Goal: Information Seeking & Learning: Learn about a topic

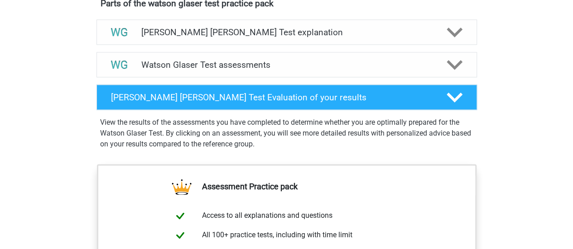
scroll to position [502, 0]
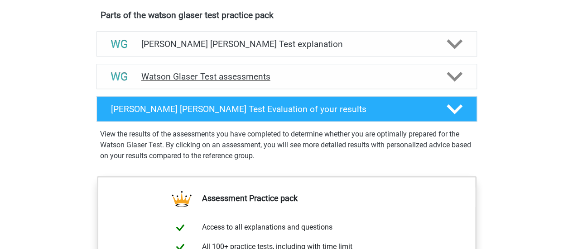
click at [234, 82] on h4 "Watson Glaser Test assessments" at bounding box center [286, 77] width 291 height 10
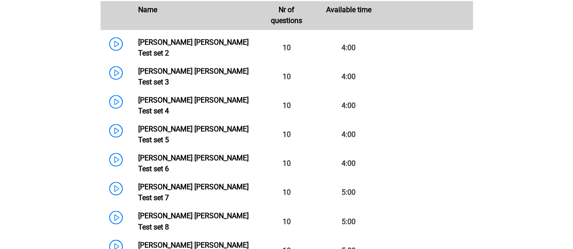
scroll to position [638, 0]
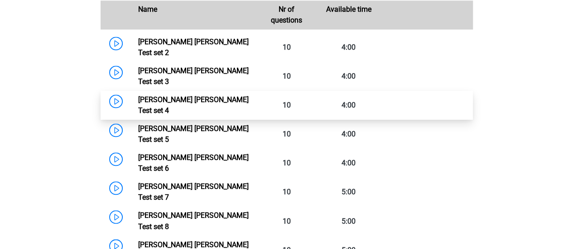
click at [163, 96] on link "Watson Glaser Test set 4" at bounding box center [193, 105] width 110 height 19
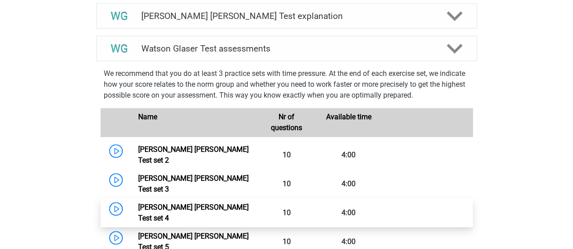
scroll to position [528, 0]
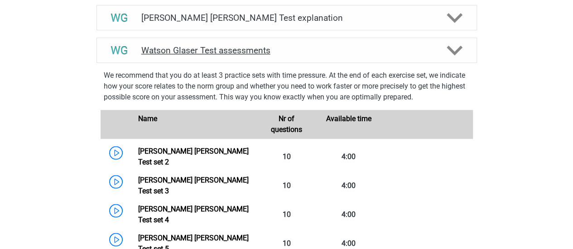
click at [185, 52] on div "Watson Glaser Test assessments" at bounding box center [286, 50] width 380 height 25
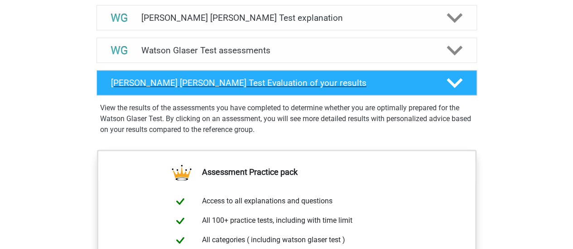
click at [177, 88] on h4 "Watson Glaser Test Evaluation of your results" at bounding box center [271, 83] width 321 height 10
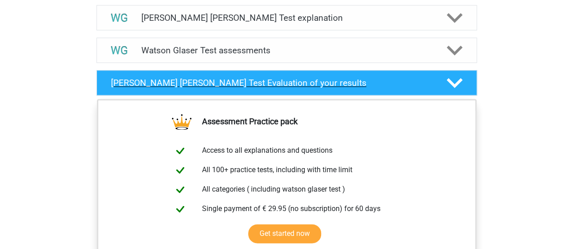
click at [177, 88] on h4 "Watson Glaser Test Evaluation of your results" at bounding box center [271, 83] width 321 height 10
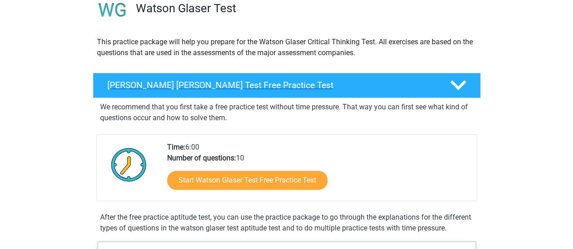
scroll to position [76, 0]
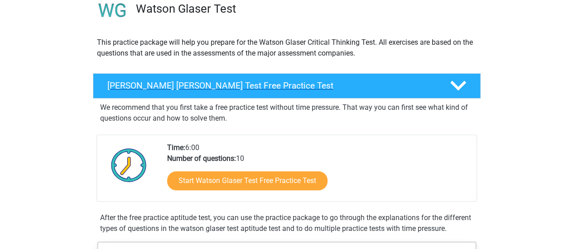
click at [176, 82] on h4 "Watson Glaser Test Free Practice Test" at bounding box center [271, 86] width 328 height 10
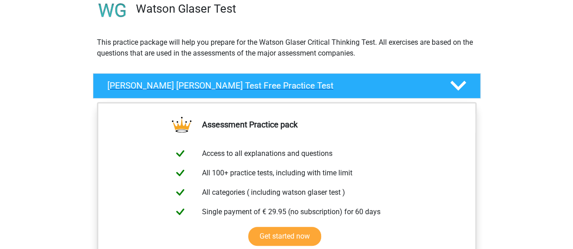
click at [176, 82] on h4 "Watson Glaser Test Free Practice Test" at bounding box center [271, 86] width 328 height 10
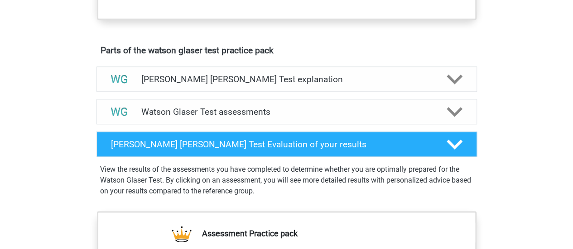
scroll to position [467, 0]
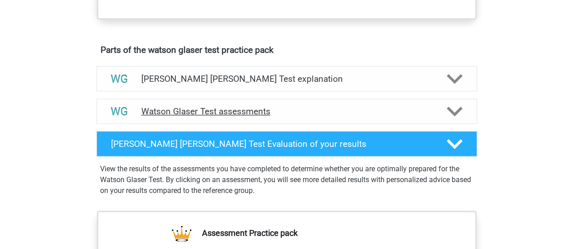
click at [175, 112] on div "Watson Glaser Test assessments" at bounding box center [286, 111] width 380 height 25
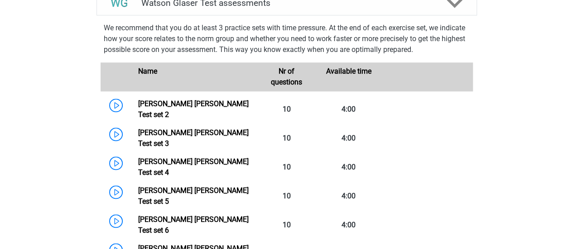
scroll to position [577, 0]
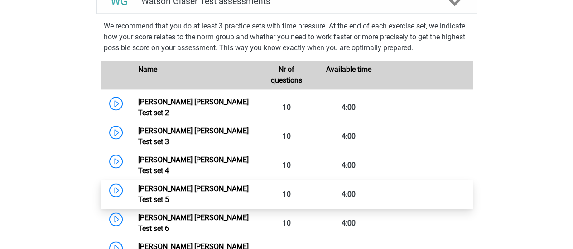
click at [195, 185] on link "Watson Glaser Test set 5" at bounding box center [193, 194] width 110 height 19
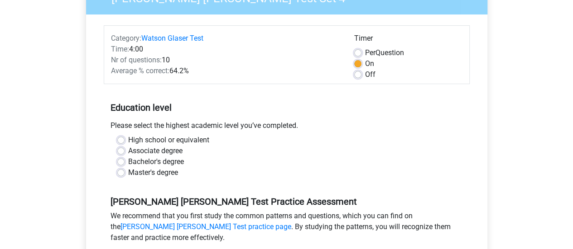
scroll to position [103, 0]
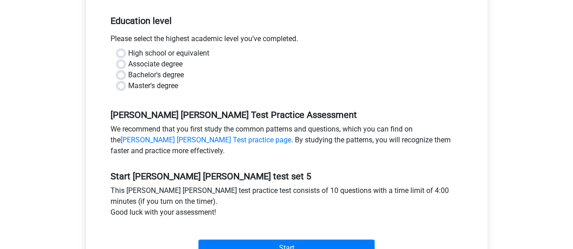
scroll to position [181, 0]
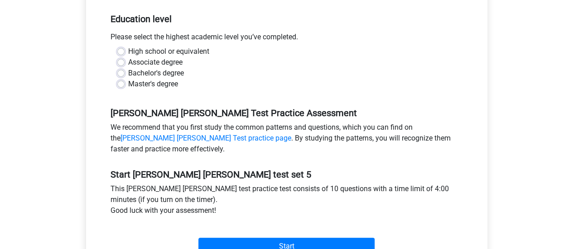
click at [162, 41] on div "Please select the highest academic level you’ve completed." at bounding box center [287, 39] width 366 height 14
click at [162, 48] on label "High school or equivalent" at bounding box center [168, 51] width 81 height 11
click at [125, 48] on input "High school or equivalent" at bounding box center [120, 50] width 7 height 9
radio input "true"
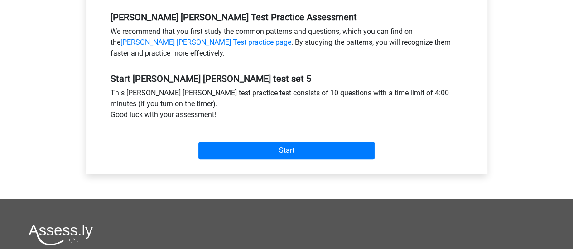
scroll to position [278, 0]
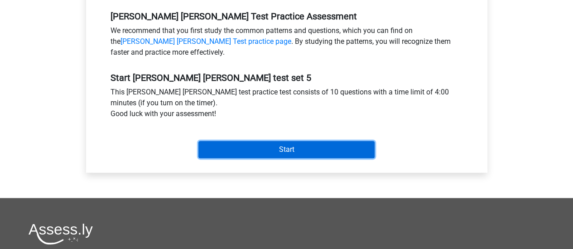
click at [217, 151] on input "Start" at bounding box center [286, 149] width 176 height 17
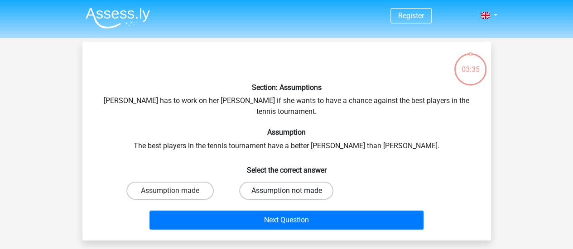
click at [302, 182] on label "Assumption not made" at bounding box center [286, 191] width 94 height 18
click at [292, 191] on input "Assumption not made" at bounding box center [289, 194] width 6 height 6
radio input "true"
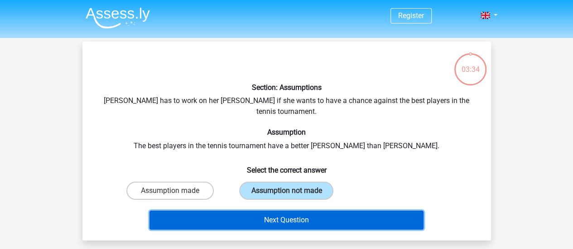
click at [298, 211] on button "Next Question" at bounding box center [286, 220] width 274 height 19
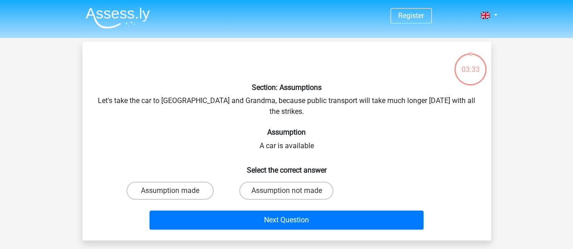
scroll to position [42, 0]
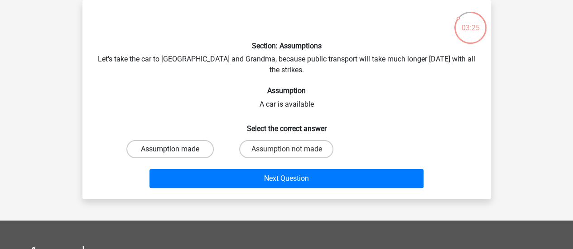
click at [200, 140] on label "Assumption made" at bounding box center [169, 149] width 87 height 18
click at [176, 149] on input "Assumption made" at bounding box center [173, 152] width 6 height 6
radio input "true"
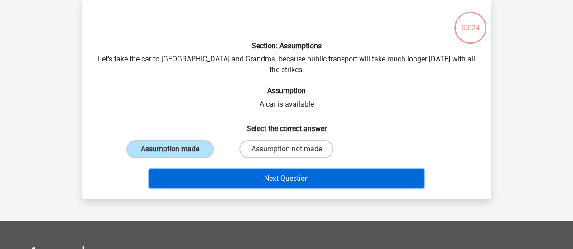
click at [239, 172] on button "Next Question" at bounding box center [286, 178] width 274 height 19
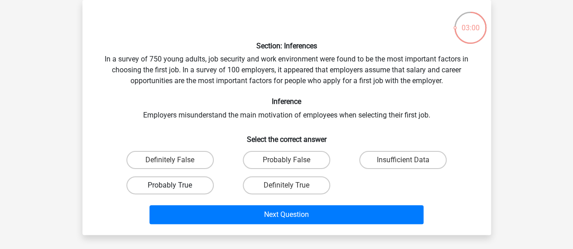
click at [183, 182] on label "Probably True" at bounding box center [169, 186] width 87 height 18
click at [176, 186] on input "Probably True" at bounding box center [173, 189] width 6 height 6
radio input "true"
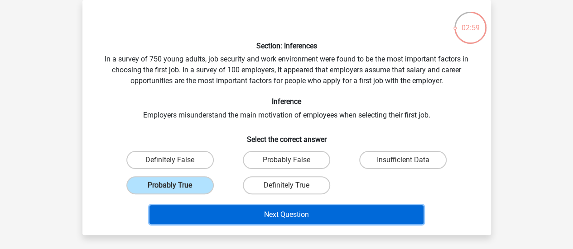
click at [201, 209] on button "Next Question" at bounding box center [286, 215] width 274 height 19
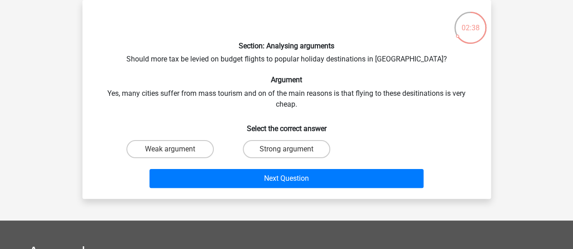
click at [173, 152] on input "Weak argument" at bounding box center [173, 152] width 6 height 6
radio input "true"
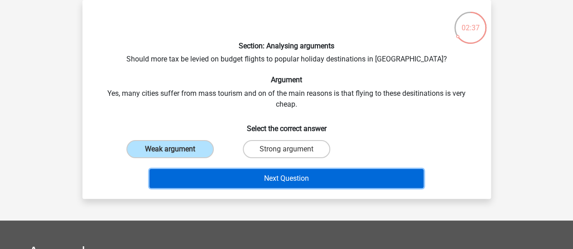
click at [212, 176] on button "Next Question" at bounding box center [286, 178] width 274 height 19
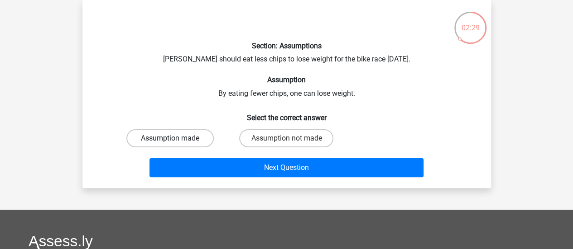
click at [171, 132] on label "Assumption made" at bounding box center [169, 139] width 87 height 18
click at [171, 139] on input "Assumption made" at bounding box center [173, 142] width 6 height 6
radio input "true"
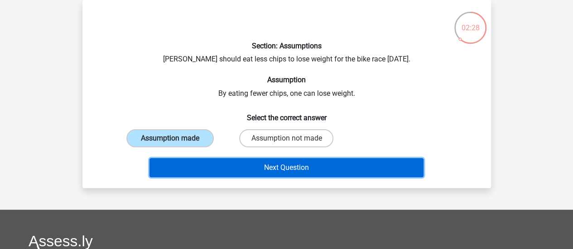
click at [185, 163] on button "Next Question" at bounding box center [286, 167] width 274 height 19
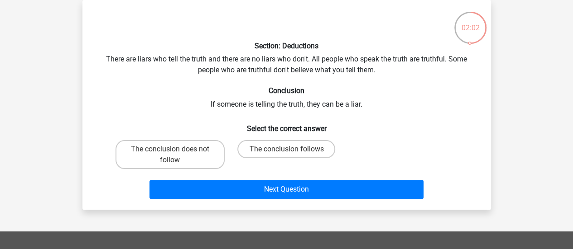
click at [278, 159] on div "The conclusion follows" at bounding box center [286, 154] width 109 height 29
click at [274, 154] on label "The conclusion follows" at bounding box center [286, 149] width 98 height 18
click at [286, 154] on input "The conclusion follows" at bounding box center [289, 152] width 6 height 6
radio input "true"
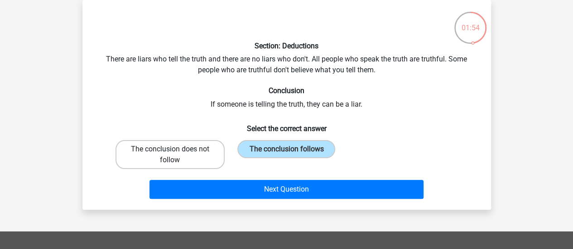
click at [196, 164] on label "The conclusion does not follow" at bounding box center [169, 154] width 109 height 29
click at [176, 155] on input "The conclusion does not follow" at bounding box center [173, 152] width 6 height 6
radio input "true"
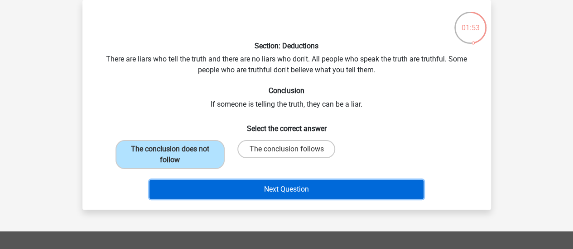
click at [217, 198] on button "Next Question" at bounding box center [286, 189] width 274 height 19
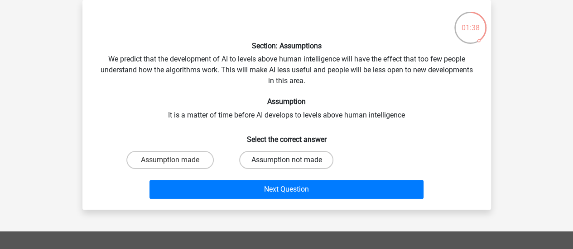
click at [265, 162] on label "Assumption not made" at bounding box center [286, 160] width 94 height 18
click at [286, 162] on input "Assumption not made" at bounding box center [289, 163] width 6 height 6
radio input "true"
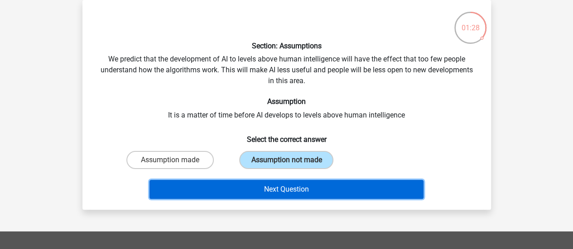
click at [340, 187] on button "Next Question" at bounding box center [286, 189] width 274 height 19
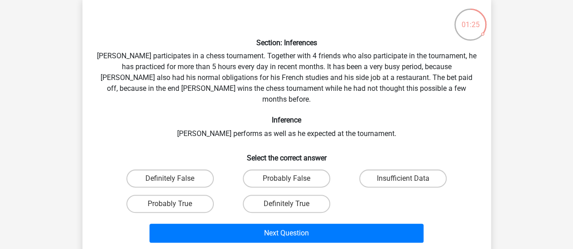
scroll to position [45, 0]
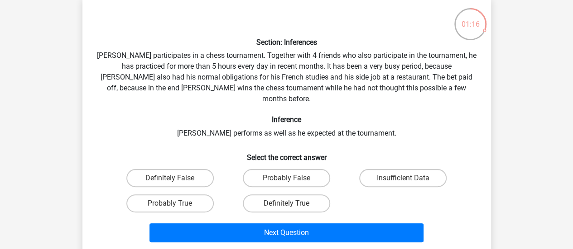
click at [414, 75] on div "Section: Inferences Pablo participates in a chess tournament. Together with 4 f…" at bounding box center [286, 125] width 401 height 243
click at [159, 169] on label "Definitely False" at bounding box center [169, 178] width 87 height 18
click at [170, 178] on input "Definitely False" at bounding box center [173, 181] width 6 height 6
radio input "true"
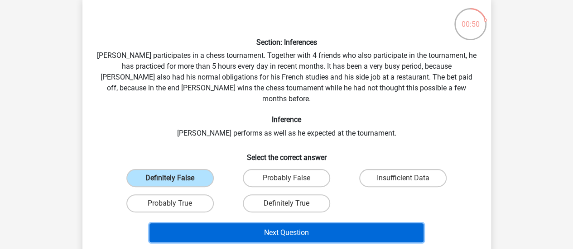
click at [279, 224] on button "Next Question" at bounding box center [286, 233] width 274 height 19
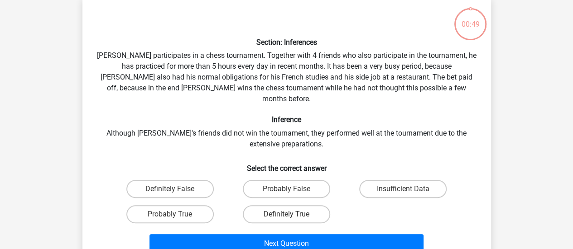
scroll to position [42, 0]
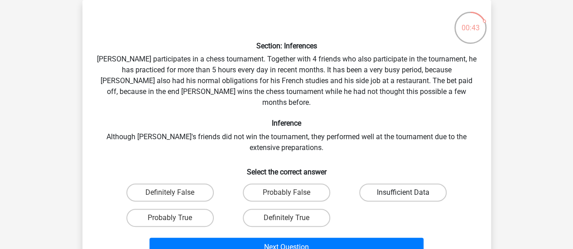
click at [370, 184] on label "Insufficient Data" at bounding box center [402, 193] width 87 height 18
click at [403, 193] on input "Insufficient Data" at bounding box center [406, 196] width 6 height 6
radio input "true"
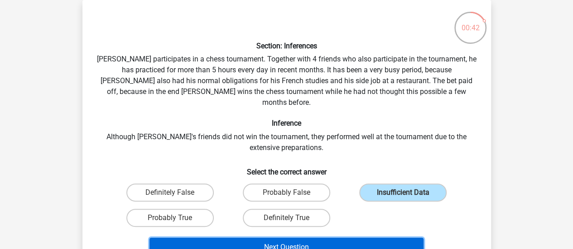
click at [336, 238] on button "Next Question" at bounding box center [286, 247] width 274 height 19
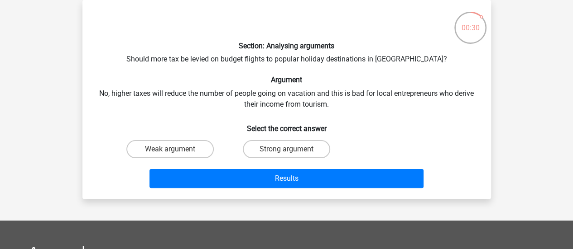
click at [258, 159] on div "Strong argument" at bounding box center [286, 149] width 116 height 25
click at [255, 151] on label "Strong argument" at bounding box center [286, 149] width 87 height 18
click at [286, 151] on input "Strong argument" at bounding box center [289, 152] width 6 height 6
radio input "true"
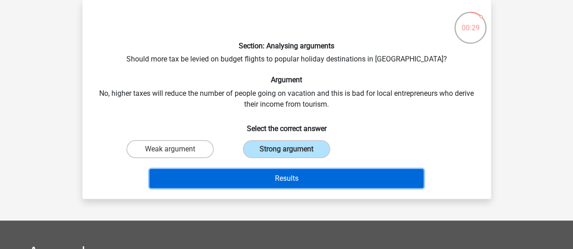
click at [247, 177] on button "Results" at bounding box center [286, 178] width 274 height 19
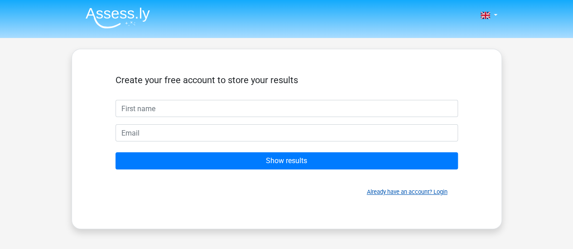
click at [437, 189] on link "Already have an account? Login" at bounding box center [407, 192] width 81 height 7
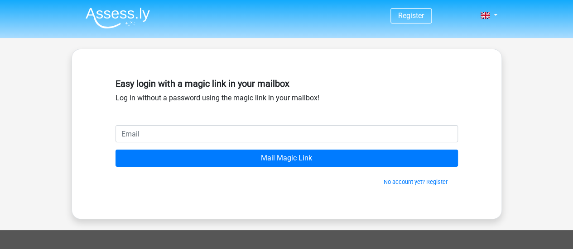
click at [262, 139] on input "email" at bounding box center [286, 133] width 342 height 17
type input "[EMAIL_ADDRESS][DOMAIN_NAME]"
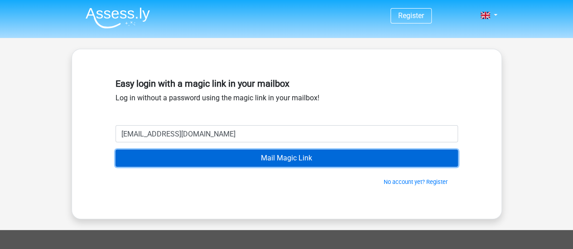
click at [283, 164] on input "Mail Magic Link" at bounding box center [286, 158] width 342 height 17
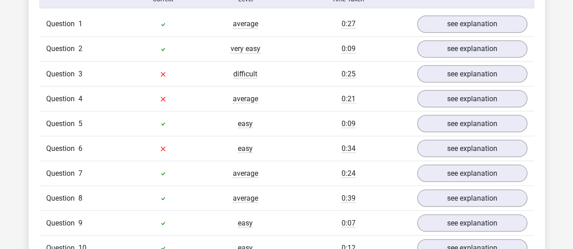
scroll to position [797, 0]
click at [445, 71] on link "see explanation" at bounding box center [471, 74] width 126 height 20
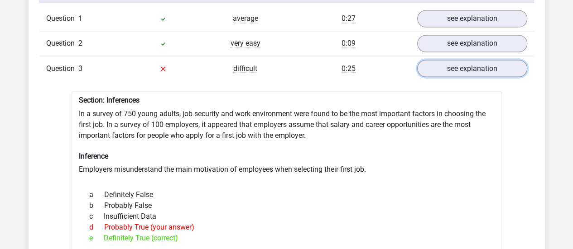
scroll to position [802, 0]
click at [464, 67] on link "see explanation" at bounding box center [471, 69] width 126 height 20
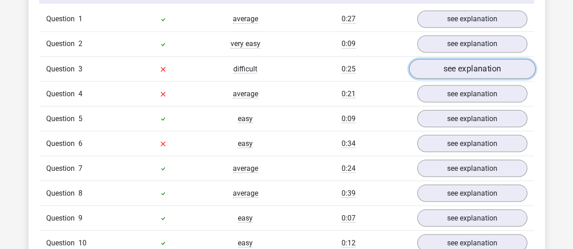
click at [425, 72] on link "see explanation" at bounding box center [471, 69] width 126 height 20
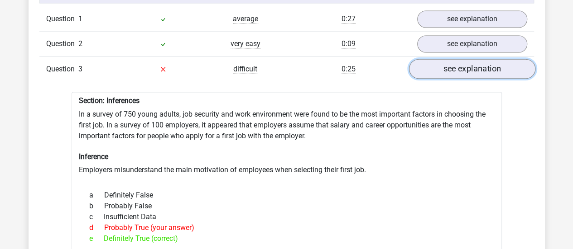
drag, startPoint x: 425, startPoint y: 72, endPoint x: 431, endPoint y: 67, distance: 7.4
click at [431, 67] on link "see explanation" at bounding box center [471, 69] width 126 height 20
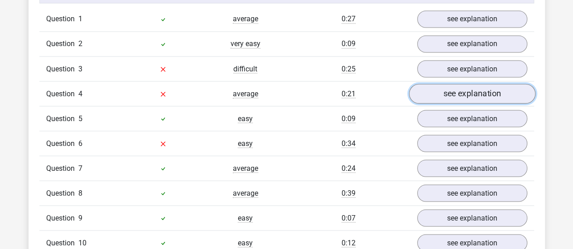
click at [438, 88] on link "see explanation" at bounding box center [471, 94] width 126 height 20
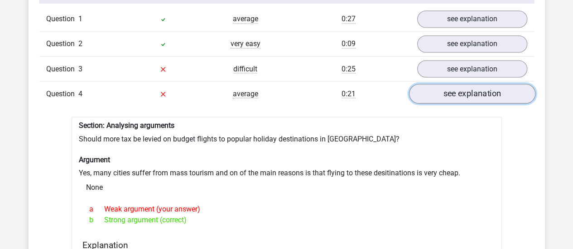
click at [443, 92] on link "see explanation" at bounding box center [471, 94] width 126 height 20
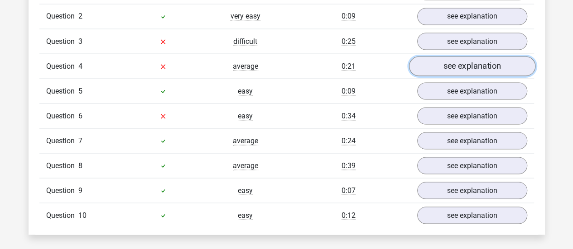
scroll to position [833, 0]
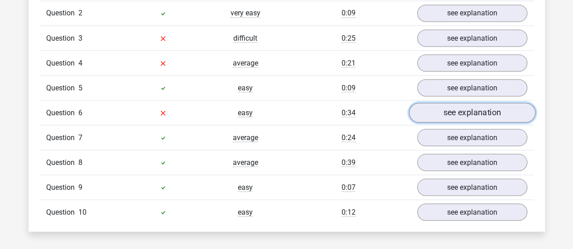
click at [436, 114] on link "see explanation" at bounding box center [471, 113] width 126 height 20
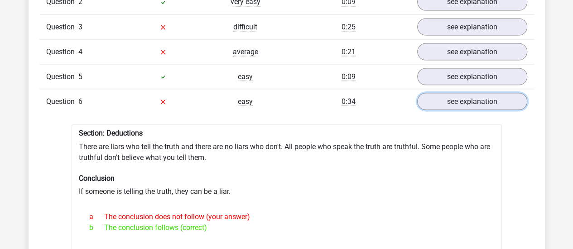
scroll to position [850, 0]
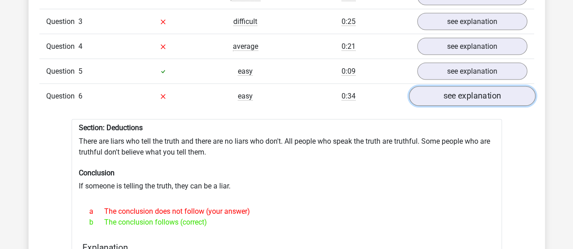
click at [452, 98] on link "see explanation" at bounding box center [471, 96] width 126 height 20
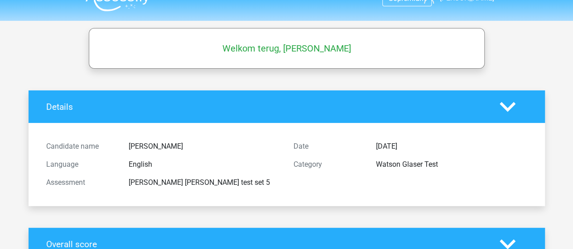
scroll to position [0, 0]
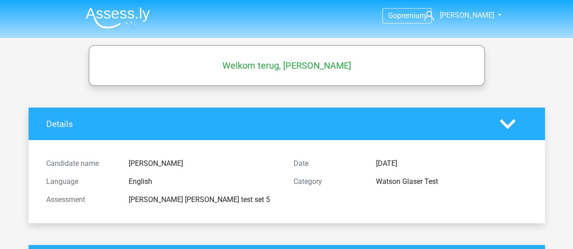
click at [292, 70] on h5 "Welkom terug, Payal" at bounding box center [286, 65] width 387 height 11
click at [465, 16] on link "[PERSON_NAME]" at bounding box center [457, 15] width 74 height 11
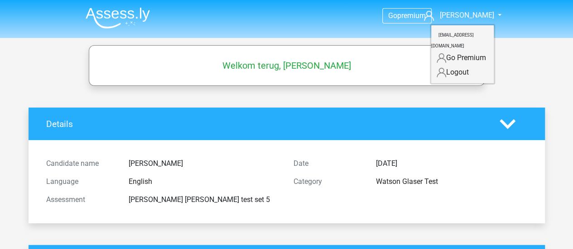
click at [294, 67] on h5 "Welkom terug, Payal" at bounding box center [286, 65] width 387 height 11
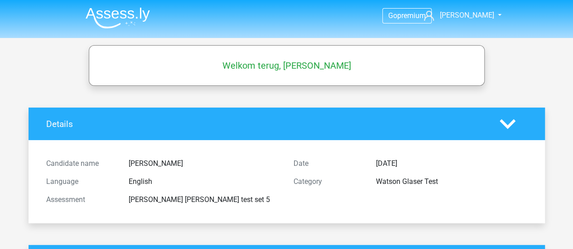
click at [77, 8] on div "Go premium Payal payal25patel08@gmail.com" at bounding box center [287, 15] width 430 height 29
click at [94, 10] on img at bounding box center [118, 17] width 64 height 21
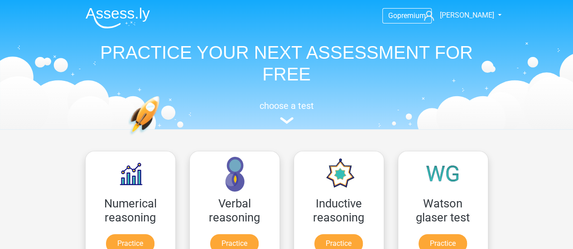
scroll to position [72, 0]
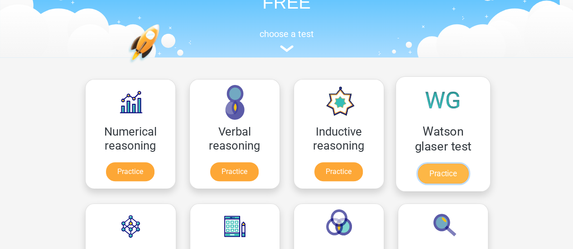
click at [451, 175] on link "Practice" at bounding box center [442, 174] width 51 height 20
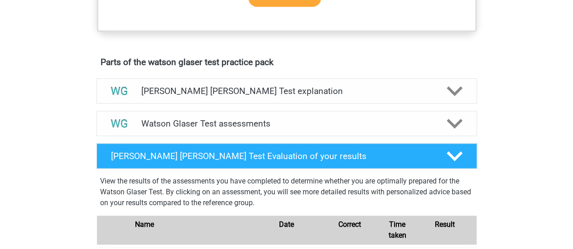
scroll to position [452, 0]
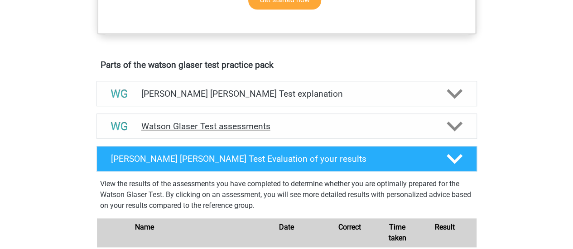
click at [312, 132] on h4 "Watson Glaser Test assessments" at bounding box center [286, 126] width 291 height 10
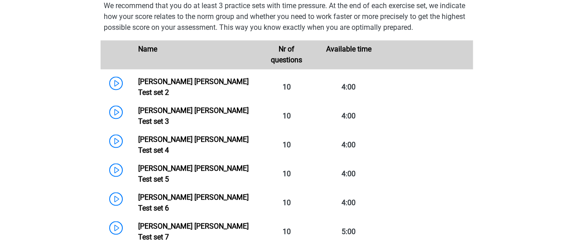
scroll to position [598, 0]
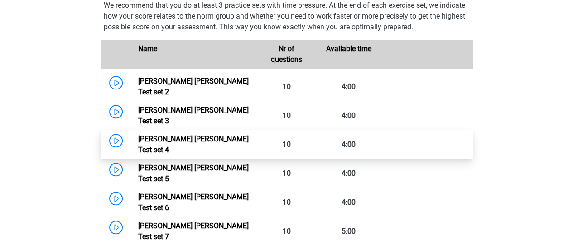
click at [195, 137] on link "[PERSON_NAME] [PERSON_NAME] Test set 4" at bounding box center [193, 144] width 110 height 19
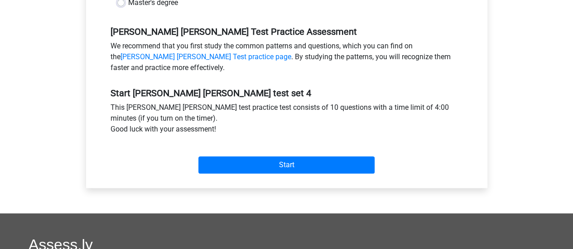
scroll to position [265, 0]
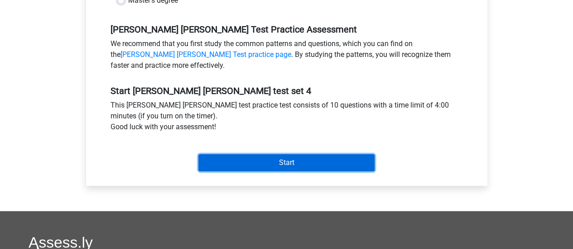
click at [221, 164] on input "Start" at bounding box center [286, 162] width 176 height 17
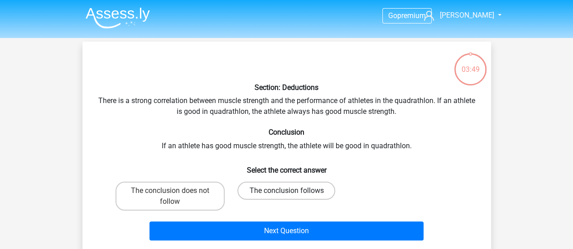
click at [246, 193] on label "The conclusion follows" at bounding box center [286, 191] width 98 height 18
click at [286, 193] on input "The conclusion follows" at bounding box center [289, 194] width 6 height 6
radio input "true"
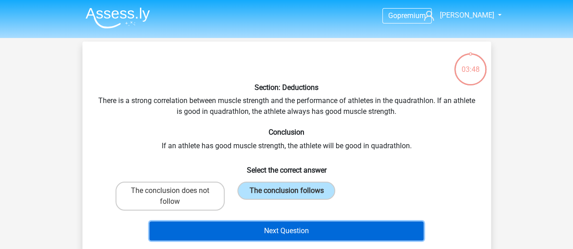
click at [245, 224] on button "Next Question" at bounding box center [286, 231] width 274 height 19
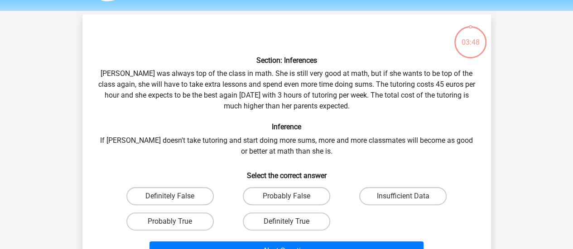
scroll to position [42, 0]
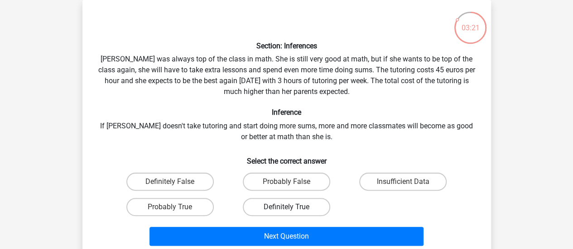
click at [251, 211] on label "Definitely True" at bounding box center [286, 207] width 87 height 18
click at [286, 211] on input "Definitely True" at bounding box center [289, 210] width 6 height 6
radio input "true"
click at [189, 211] on label "Probably True" at bounding box center [169, 207] width 87 height 18
click at [176, 211] on input "Probably True" at bounding box center [173, 210] width 6 height 6
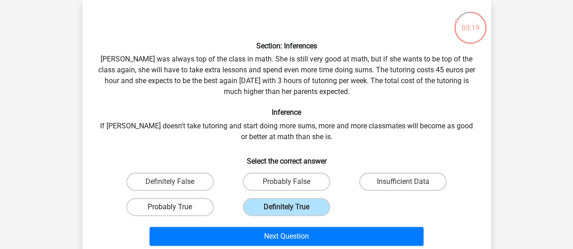
radio input "true"
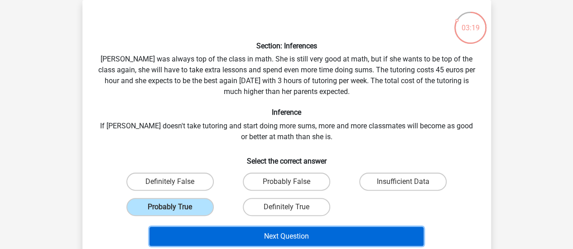
click at [197, 241] on button "Next Question" at bounding box center [286, 236] width 274 height 19
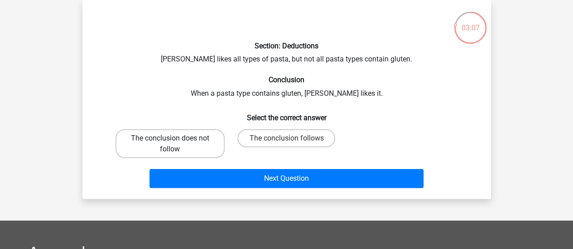
click at [207, 143] on label "The conclusion does not follow" at bounding box center [169, 144] width 109 height 29
click at [176, 143] on input "The conclusion does not follow" at bounding box center [173, 142] width 6 height 6
radio input "true"
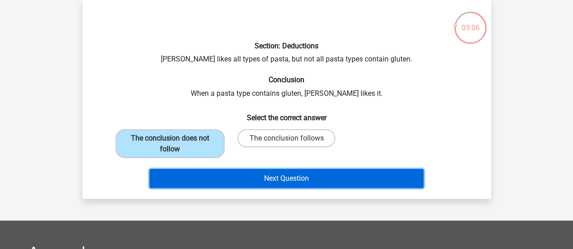
click at [231, 176] on button "Next Question" at bounding box center [286, 178] width 274 height 19
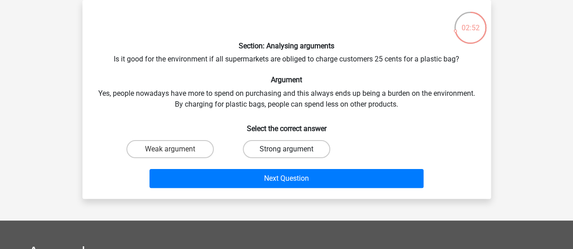
click at [266, 146] on label "Strong argument" at bounding box center [286, 149] width 87 height 18
click at [286, 149] on input "Strong argument" at bounding box center [289, 152] width 6 height 6
radio input "true"
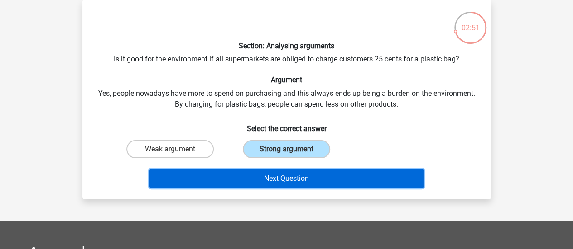
click at [261, 177] on button "Next Question" at bounding box center [286, 178] width 274 height 19
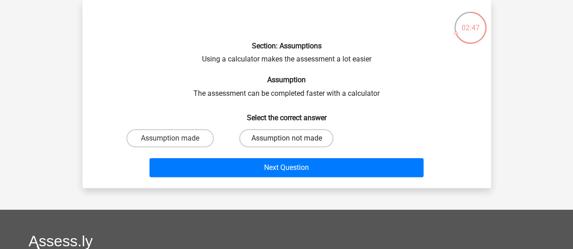
click at [270, 137] on label "Assumption not made" at bounding box center [286, 139] width 94 height 18
click at [286, 139] on input "Assumption not made" at bounding box center [289, 142] width 6 height 6
radio input "true"
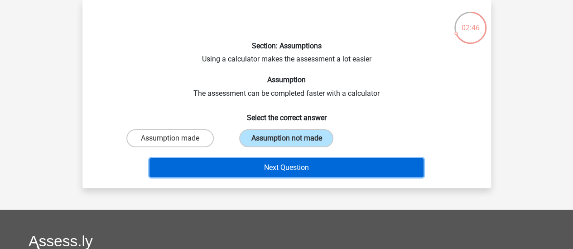
click at [264, 165] on button "Next Question" at bounding box center [286, 167] width 274 height 19
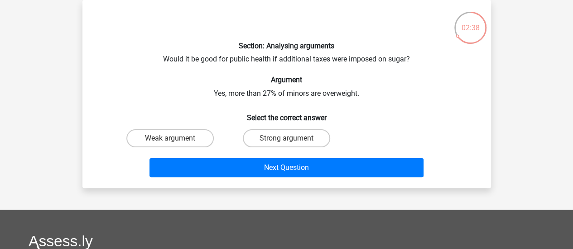
click at [279, 121] on h6 "Select the correct answer" at bounding box center [286, 114] width 379 height 16
click at [275, 138] on label "Strong argument" at bounding box center [286, 139] width 87 height 18
click at [286, 139] on input "Strong argument" at bounding box center [289, 142] width 6 height 6
radio input "true"
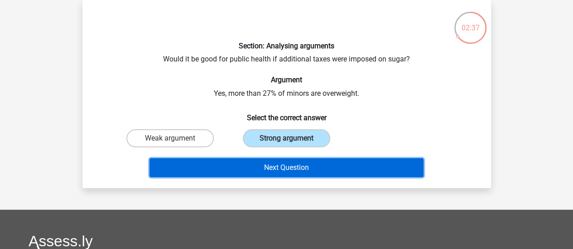
click at [265, 169] on button "Next Question" at bounding box center [286, 167] width 274 height 19
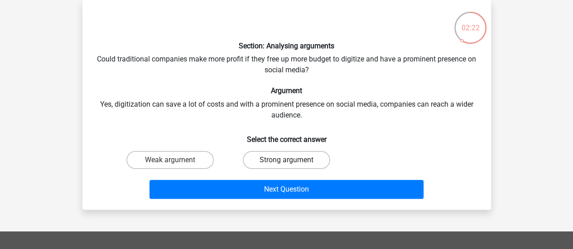
click at [284, 165] on label "Strong argument" at bounding box center [286, 160] width 87 height 18
click at [286, 165] on input "Strong argument" at bounding box center [289, 163] width 6 height 6
radio input "true"
click at [270, 199] on div "Next Question" at bounding box center [287, 191] width 350 height 23
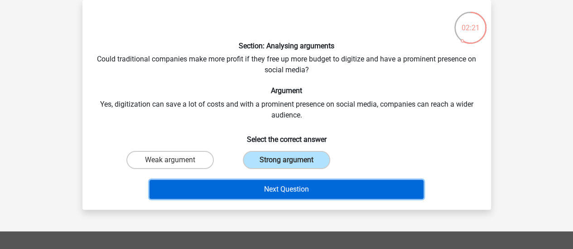
click at [266, 194] on button "Next Question" at bounding box center [286, 189] width 274 height 19
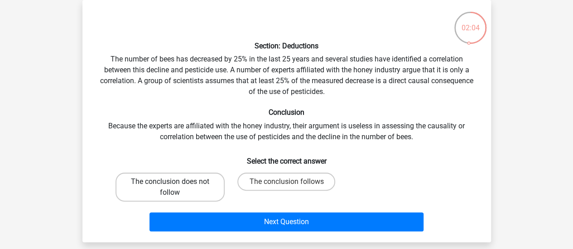
click at [205, 191] on label "The conclusion does not follow" at bounding box center [169, 187] width 109 height 29
click at [176, 188] on input "The conclusion does not follow" at bounding box center [173, 185] width 6 height 6
radio input "true"
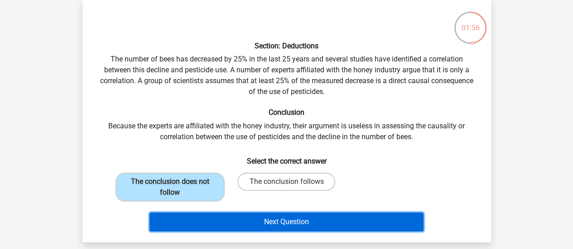
click at [237, 217] on button "Next Question" at bounding box center [286, 222] width 274 height 19
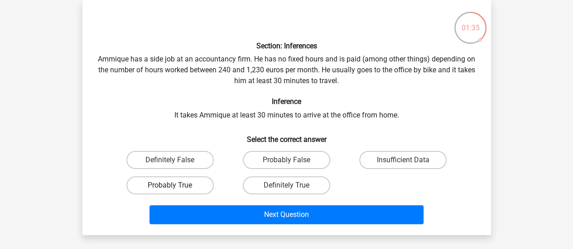
click at [182, 184] on label "Probably True" at bounding box center [169, 186] width 87 height 18
click at [176, 186] on input "Probably True" at bounding box center [173, 189] width 6 height 6
radio input "true"
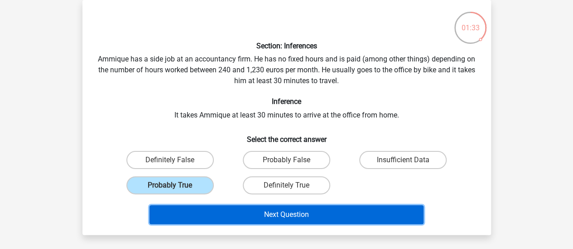
click at [228, 213] on button "Next Question" at bounding box center [286, 215] width 274 height 19
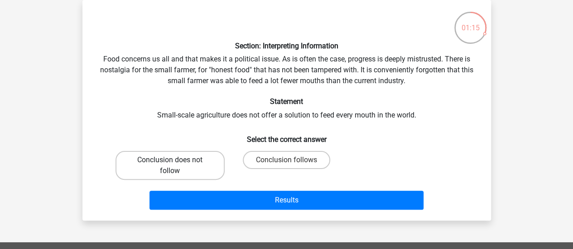
click at [195, 167] on label "Conclusion does not follow" at bounding box center [169, 165] width 109 height 29
click at [176, 166] on input "Conclusion does not follow" at bounding box center [173, 163] width 6 height 6
radio input "true"
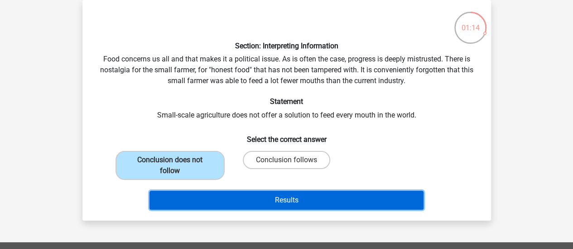
click at [208, 198] on button "Results" at bounding box center [286, 200] width 274 height 19
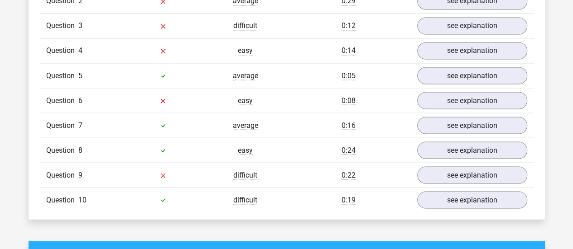
scroll to position [807, 0]
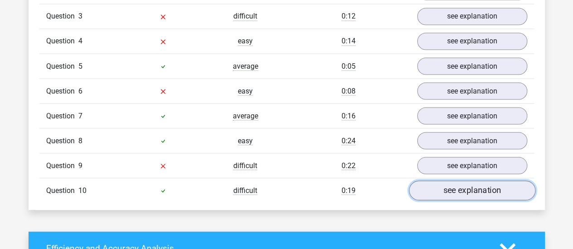
click at [441, 189] on link "see explanation" at bounding box center [471, 191] width 126 height 20
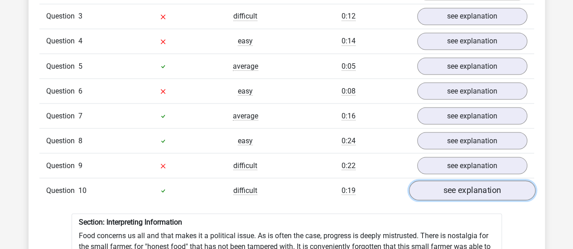
click at [441, 189] on link "see explanation" at bounding box center [471, 191] width 126 height 20
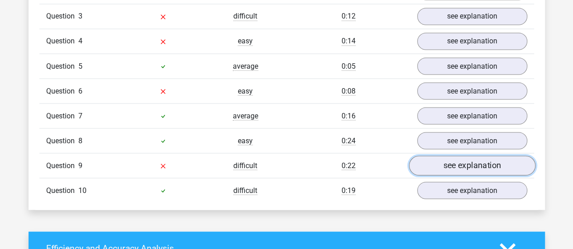
click at [440, 158] on link "see explanation" at bounding box center [471, 166] width 126 height 20
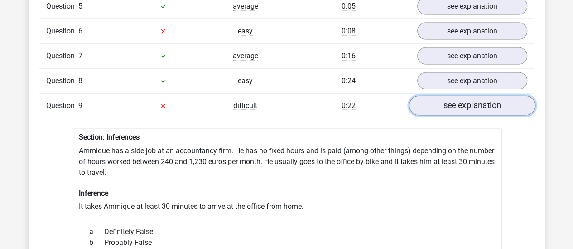
scroll to position [866, 0]
click at [445, 105] on link "see explanation" at bounding box center [471, 106] width 126 height 20
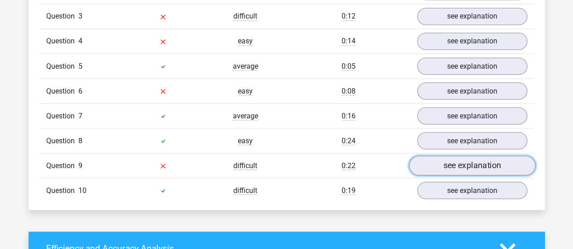
scroll to position [792, 0]
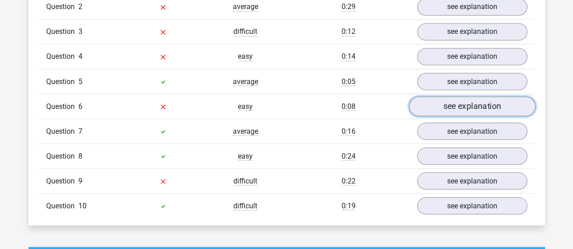
click at [465, 99] on link "see explanation" at bounding box center [471, 106] width 126 height 20
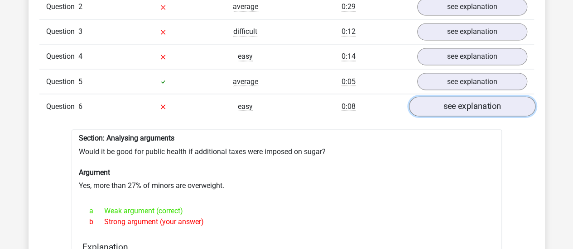
click at [446, 104] on link "see explanation" at bounding box center [471, 106] width 126 height 20
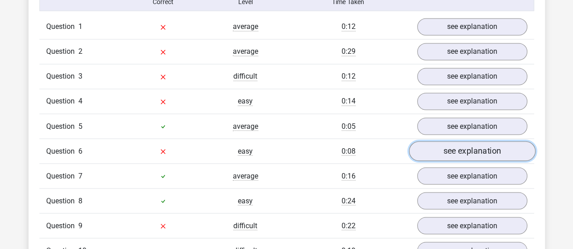
scroll to position [746, 0]
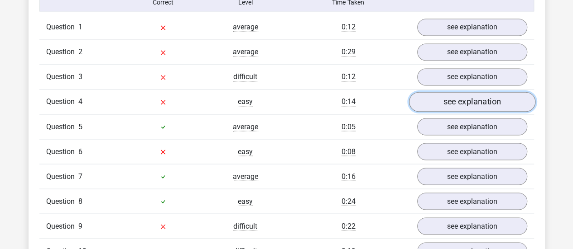
click at [438, 99] on link "see explanation" at bounding box center [471, 102] width 126 height 20
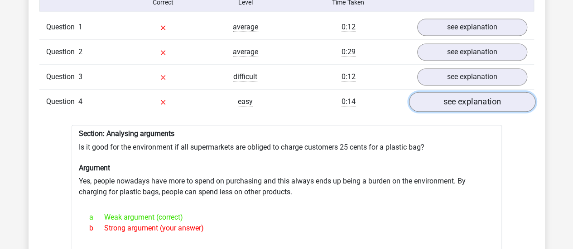
click at [438, 97] on link "see explanation" at bounding box center [471, 102] width 126 height 20
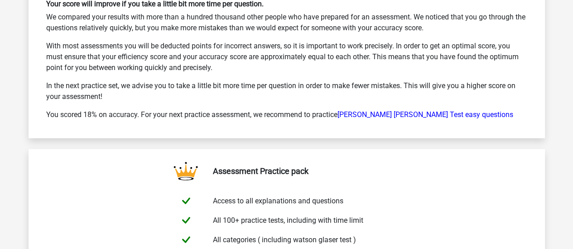
scroll to position [1388, 0]
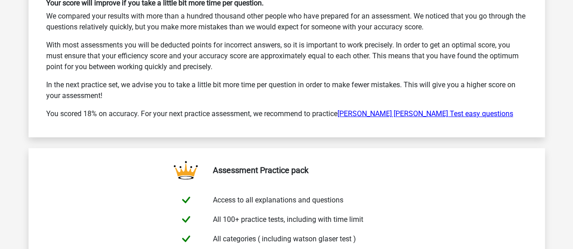
click at [411, 111] on link "Watson Glaser Test easy questions" at bounding box center [425, 114] width 176 height 9
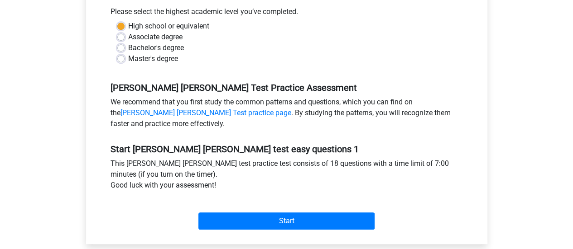
scroll to position [207, 0]
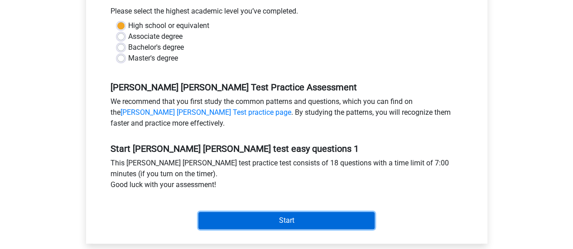
click at [274, 219] on input "Start" at bounding box center [286, 220] width 176 height 17
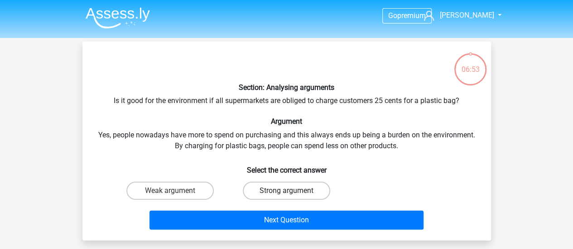
click at [264, 200] on label "Strong argument" at bounding box center [286, 191] width 87 height 18
click at [286, 197] on input "Strong argument" at bounding box center [289, 194] width 6 height 6
radio input "true"
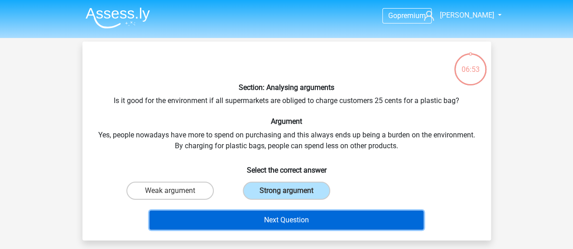
click at [250, 221] on button "Next Question" at bounding box center [286, 220] width 274 height 19
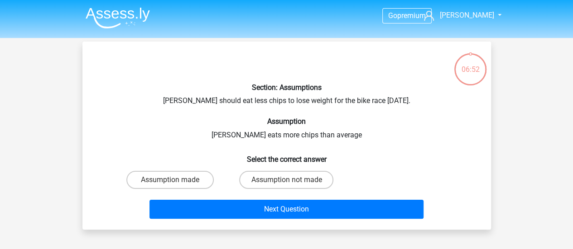
scroll to position [42, 0]
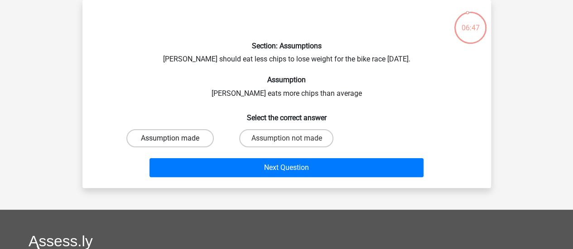
click at [194, 137] on label "Assumption made" at bounding box center [169, 139] width 87 height 18
click at [176, 139] on input "Assumption made" at bounding box center [173, 142] width 6 height 6
radio input "true"
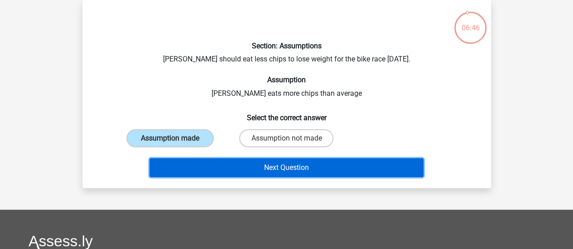
click at [228, 164] on button "Next Question" at bounding box center [286, 167] width 274 height 19
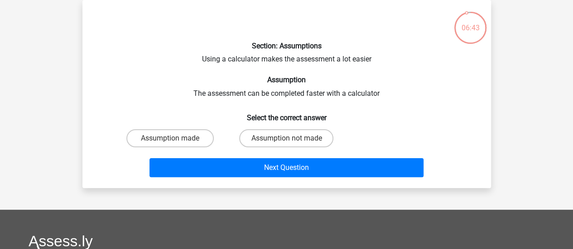
click at [292, 144] on input "Assumption not made" at bounding box center [289, 142] width 6 height 6
radio input "true"
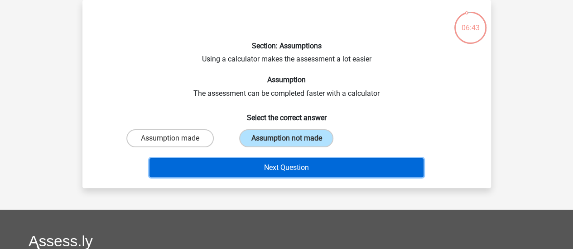
click at [283, 161] on button "Next Question" at bounding box center [286, 167] width 274 height 19
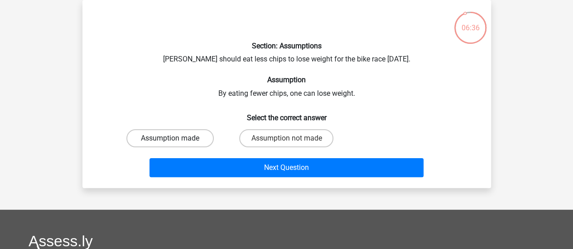
click at [176, 133] on label "Assumption made" at bounding box center [169, 139] width 87 height 18
click at [176, 139] on input "Assumption made" at bounding box center [173, 142] width 6 height 6
radio input "true"
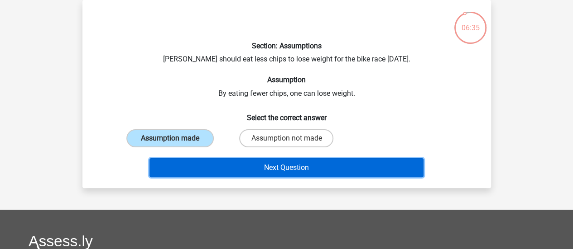
click at [192, 164] on button "Next Question" at bounding box center [286, 167] width 274 height 19
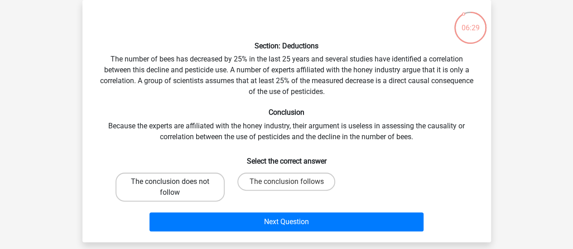
click at [192, 184] on label "The conclusion does not follow" at bounding box center [169, 187] width 109 height 29
click at [176, 184] on input "The conclusion does not follow" at bounding box center [173, 185] width 6 height 6
radio input "true"
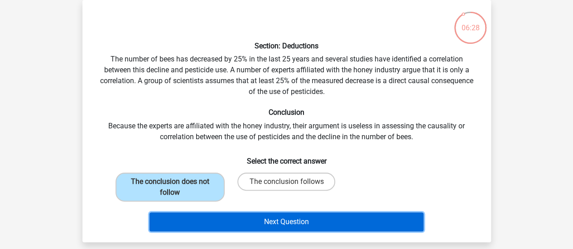
click at [207, 220] on button "Next Question" at bounding box center [286, 222] width 274 height 19
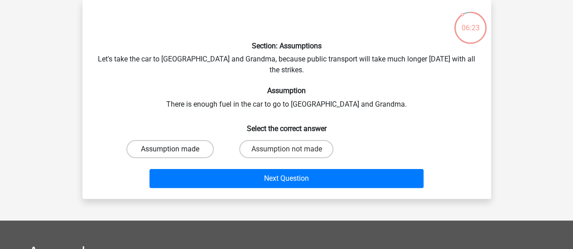
click at [185, 140] on label "Assumption made" at bounding box center [169, 149] width 87 height 18
click at [176, 149] on input "Assumption made" at bounding box center [173, 152] width 6 height 6
radio input "true"
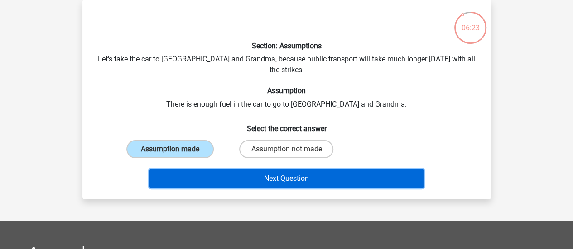
click at [192, 169] on button "Next Question" at bounding box center [286, 178] width 274 height 19
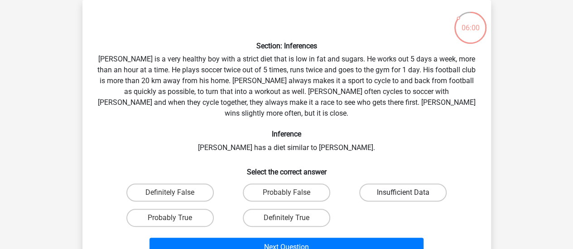
click at [383, 185] on label "Insufficient Data" at bounding box center [402, 193] width 87 height 18
click at [403, 193] on input "Insufficient Data" at bounding box center [406, 196] width 6 height 6
radio input "true"
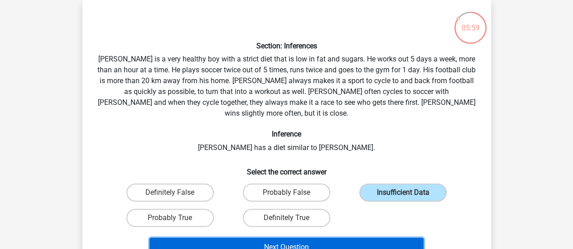
click at [334, 238] on button "Next Question" at bounding box center [286, 247] width 274 height 19
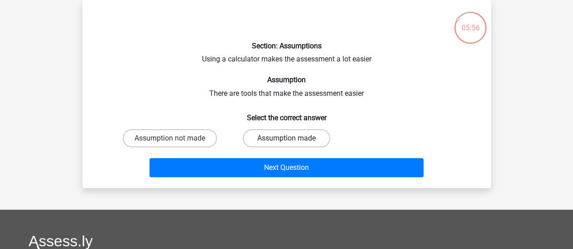
click at [269, 136] on label "Assumption made" at bounding box center [286, 139] width 87 height 18
click at [286, 139] on input "Assumption made" at bounding box center [289, 142] width 6 height 6
radio input "true"
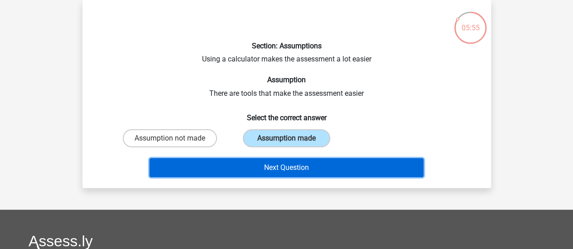
click at [260, 170] on button "Next Question" at bounding box center [286, 167] width 274 height 19
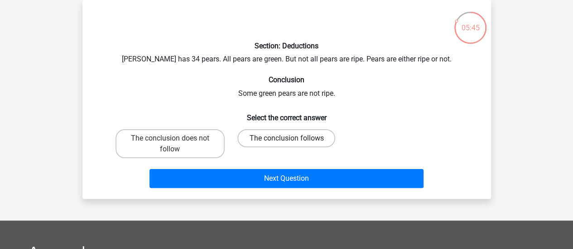
click at [260, 139] on label "The conclusion follows" at bounding box center [286, 139] width 98 height 18
click at [286, 139] on input "The conclusion follows" at bounding box center [289, 142] width 6 height 6
radio input "true"
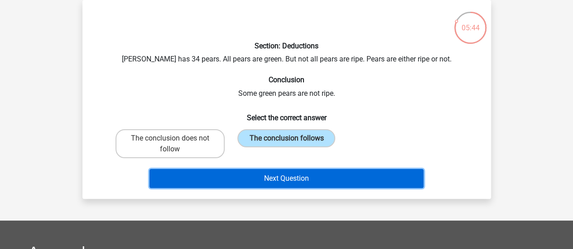
click at [259, 181] on button "Next Question" at bounding box center [286, 178] width 274 height 19
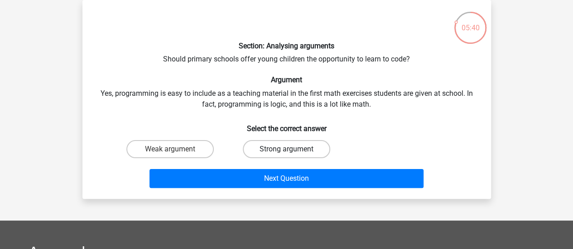
click at [264, 147] on label "Strong argument" at bounding box center [286, 149] width 87 height 18
click at [286, 149] on input "Strong argument" at bounding box center [289, 152] width 6 height 6
radio input "true"
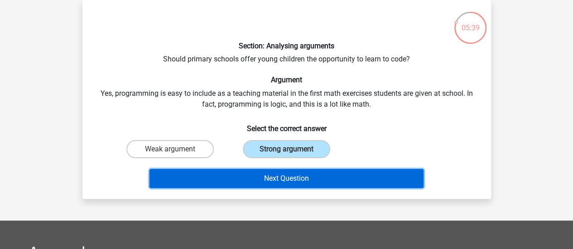
click at [255, 174] on button "Next Question" at bounding box center [286, 178] width 274 height 19
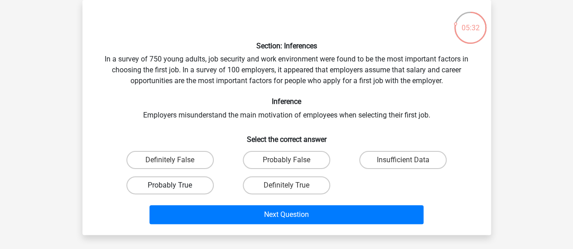
click at [188, 186] on label "Probably True" at bounding box center [169, 186] width 87 height 18
click at [176, 186] on input "Probably True" at bounding box center [173, 189] width 6 height 6
radio input "true"
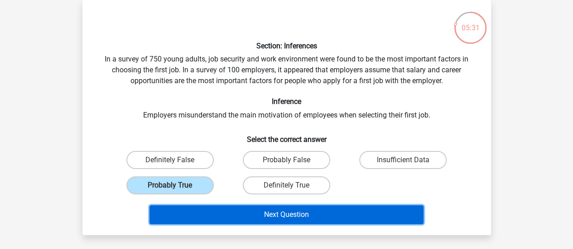
click at [219, 212] on button "Next Question" at bounding box center [286, 215] width 274 height 19
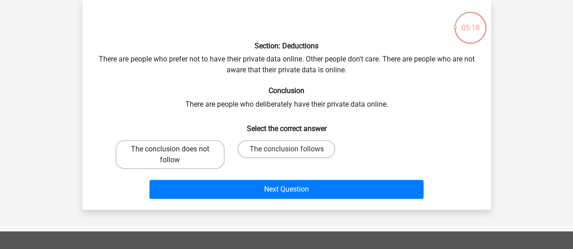
click at [210, 154] on label "The conclusion does not follow" at bounding box center [169, 154] width 109 height 29
click at [176, 154] on input "The conclusion does not follow" at bounding box center [173, 152] width 6 height 6
radio input "true"
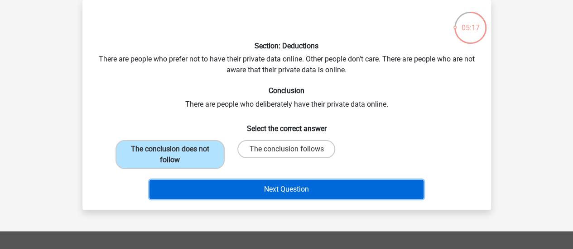
click at [227, 187] on button "Next Question" at bounding box center [286, 189] width 274 height 19
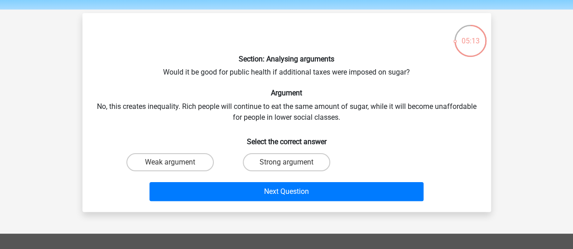
scroll to position [28, 0]
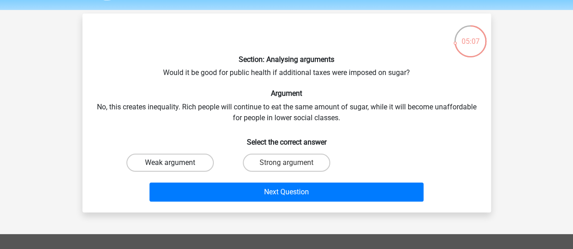
click at [185, 163] on label "Weak argument" at bounding box center [169, 163] width 87 height 18
click at [176, 163] on input "Weak argument" at bounding box center [173, 166] width 6 height 6
radio input "true"
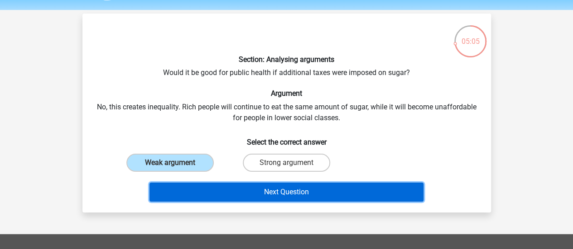
click at [216, 197] on button "Next Question" at bounding box center [286, 192] width 274 height 19
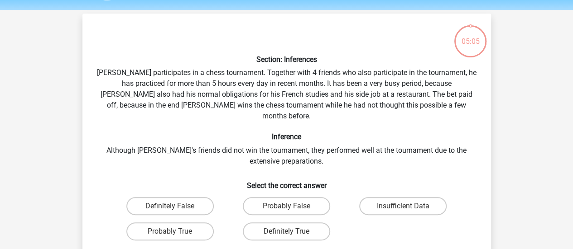
scroll to position [42, 0]
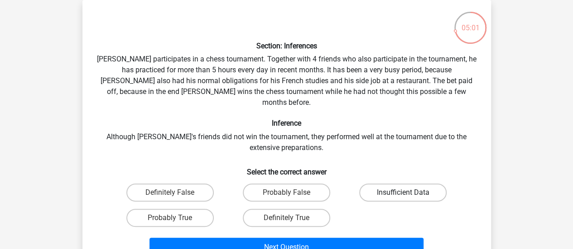
click at [379, 184] on label "Insufficient Data" at bounding box center [402, 193] width 87 height 18
click at [403, 193] on input "Insufficient Data" at bounding box center [406, 196] width 6 height 6
radio input "true"
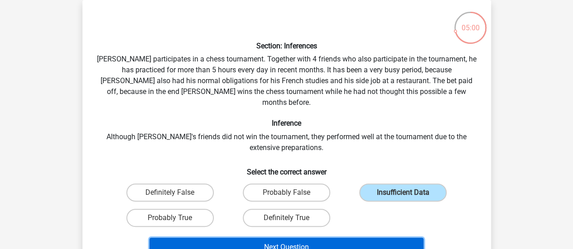
click at [338, 240] on button "Next Question" at bounding box center [286, 247] width 274 height 19
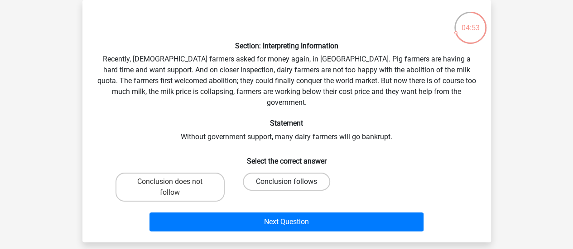
click at [271, 173] on label "Conclusion follows" at bounding box center [286, 182] width 87 height 18
click at [286, 182] on input "Conclusion follows" at bounding box center [289, 185] width 6 height 6
radio input "true"
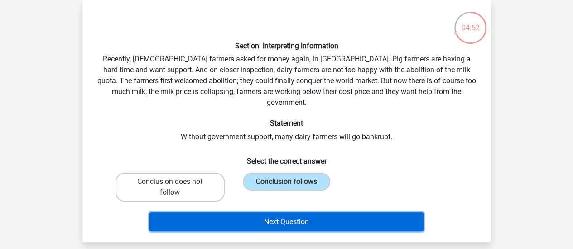
click at [297, 213] on button "Next Question" at bounding box center [286, 222] width 274 height 19
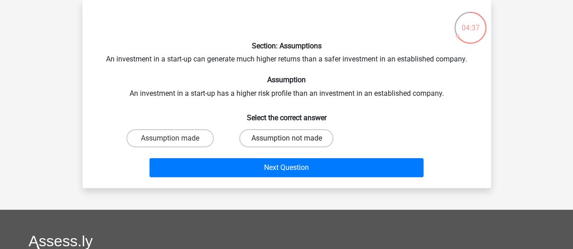
click at [270, 143] on label "Assumption not made" at bounding box center [286, 139] width 94 height 18
click at [286, 143] on input "Assumption not made" at bounding box center [289, 142] width 6 height 6
radio input "true"
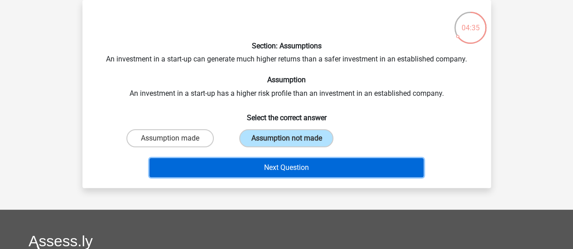
click at [274, 168] on button "Next Question" at bounding box center [286, 167] width 274 height 19
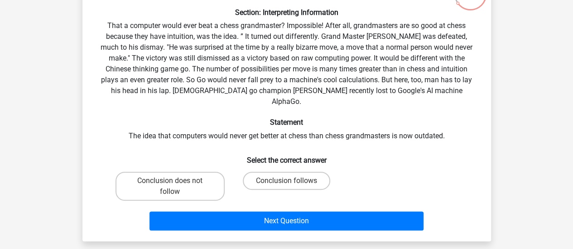
scroll to position [68, 0]
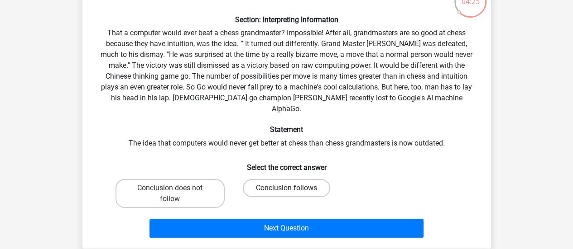
click at [305, 179] on label "Conclusion follows" at bounding box center [286, 188] width 87 height 18
click at [292, 188] on input "Conclusion follows" at bounding box center [289, 191] width 6 height 6
radio input "true"
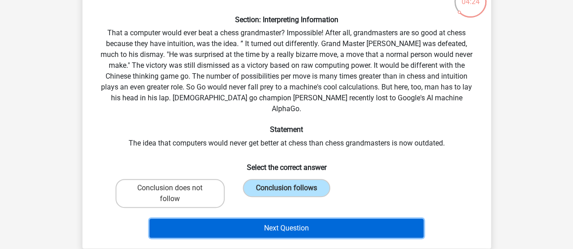
click at [306, 219] on button "Next Question" at bounding box center [286, 228] width 274 height 19
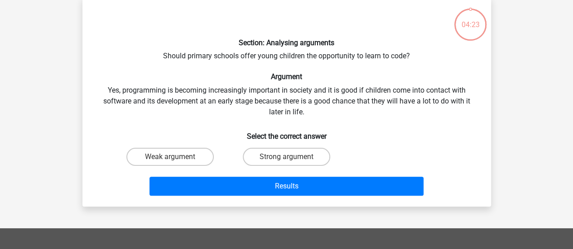
scroll to position [42, 0]
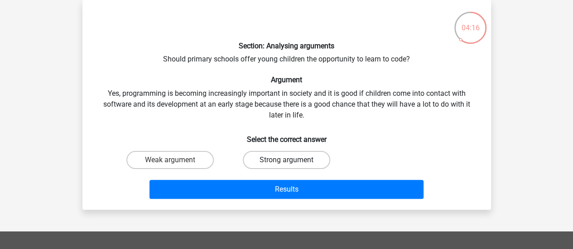
click at [269, 167] on label "Strong argument" at bounding box center [286, 160] width 87 height 18
click at [286, 166] on input "Strong argument" at bounding box center [289, 163] width 6 height 6
radio input "true"
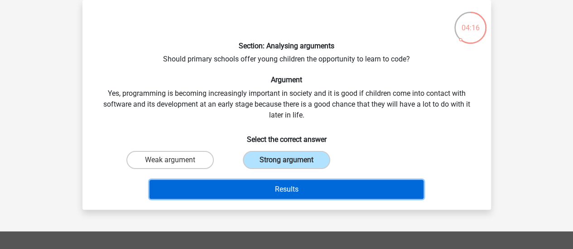
click at [271, 198] on button "Results" at bounding box center [286, 189] width 274 height 19
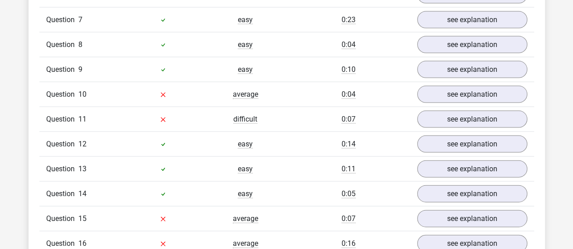
scroll to position [913, 0]
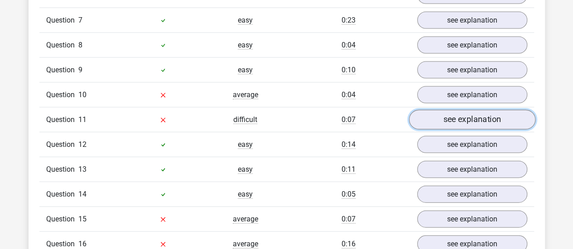
click at [463, 110] on link "see explanation" at bounding box center [471, 120] width 126 height 20
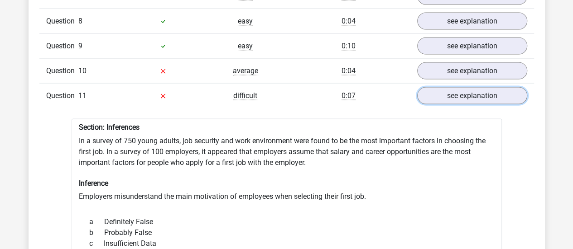
scroll to position [931, 0]
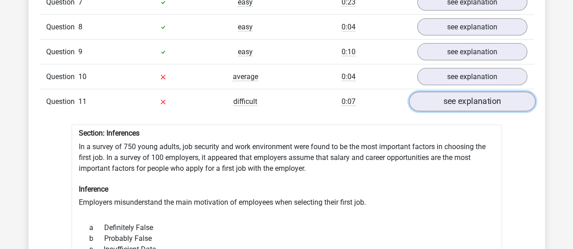
click at [464, 92] on link "see explanation" at bounding box center [471, 102] width 126 height 20
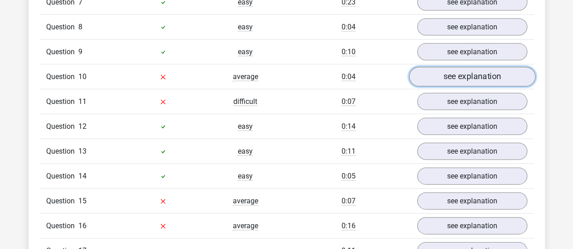
click at [446, 67] on link "see explanation" at bounding box center [471, 77] width 126 height 20
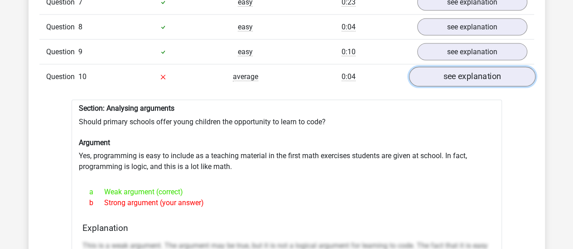
click at [446, 67] on link "see explanation" at bounding box center [471, 77] width 126 height 20
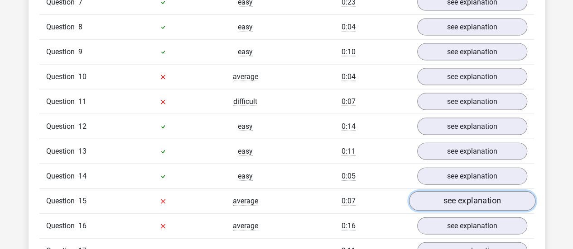
click at [449, 192] on link "see explanation" at bounding box center [471, 202] width 126 height 20
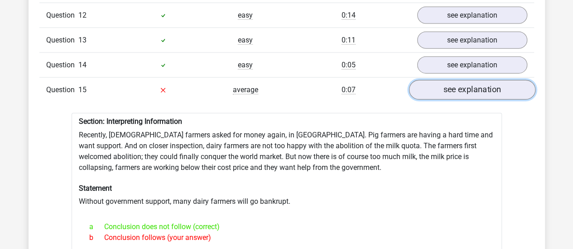
scroll to position [1056, 0]
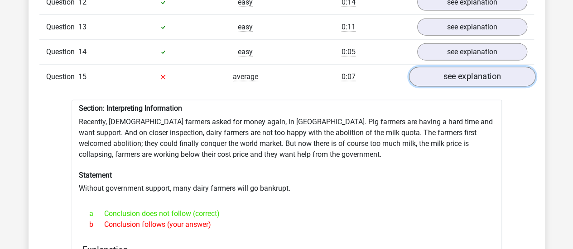
click at [464, 67] on link "see explanation" at bounding box center [471, 77] width 126 height 20
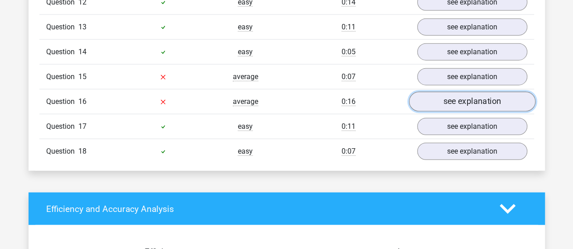
click at [453, 92] on link "see explanation" at bounding box center [471, 102] width 126 height 20
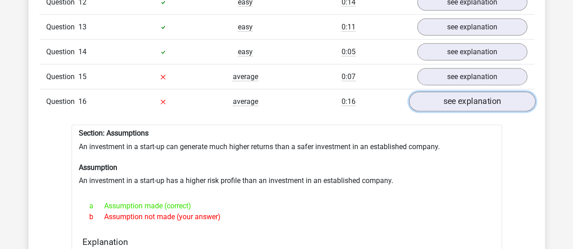
click at [453, 92] on link "see explanation" at bounding box center [471, 102] width 126 height 20
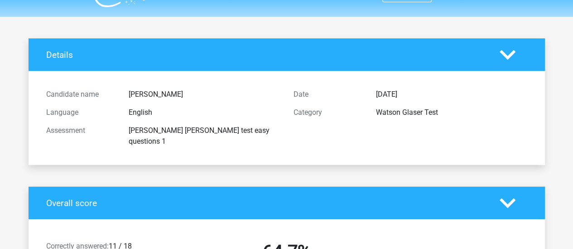
scroll to position [0, 0]
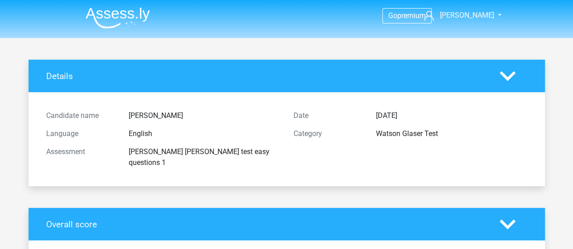
click at [120, 36] on header "Go premium Payal payal25patel08@gmail.com" at bounding box center [286, 19] width 573 height 38
click at [115, 14] on img at bounding box center [118, 17] width 64 height 21
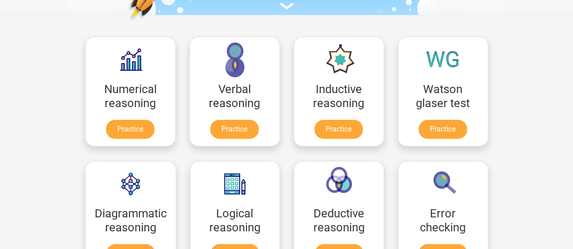
scroll to position [115, 0]
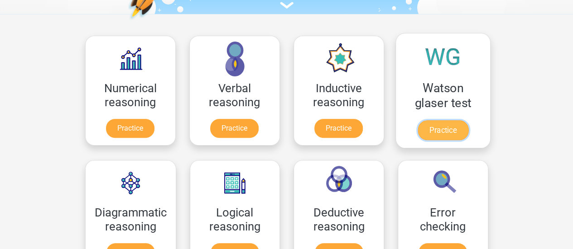
click at [430, 136] on link "Practice" at bounding box center [442, 130] width 51 height 20
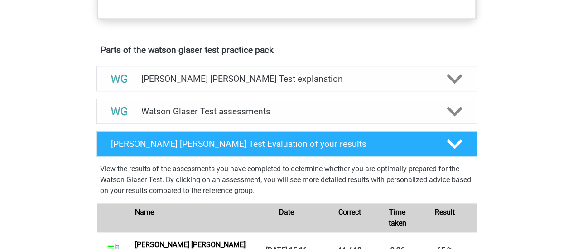
scroll to position [467, 0]
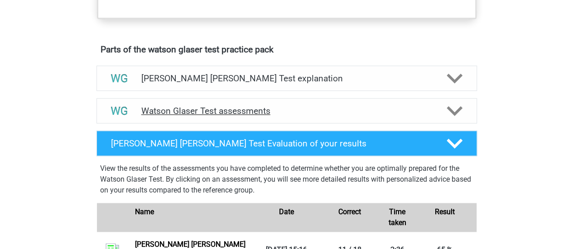
click at [217, 116] on h4 "Watson Glaser Test assessments" at bounding box center [286, 111] width 291 height 10
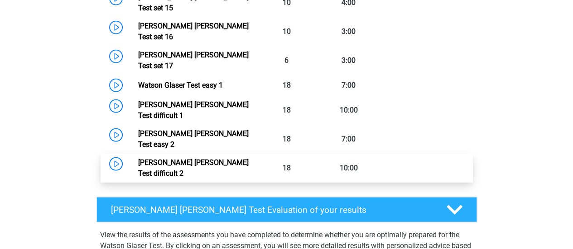
scroll to position [1045, 0]
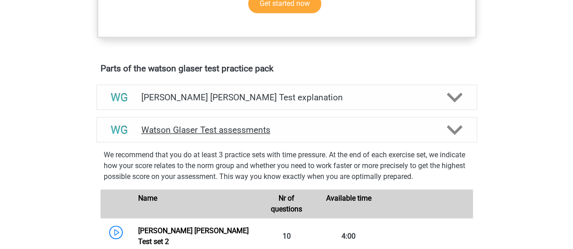
scroll to position [447, 0]
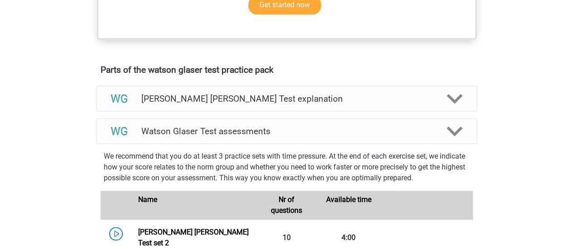
click at [214, 115] on div "[PERSON_NAME] [PERSON_NAME] Test explanation The [PERSON_NAME] [PERSON_NAME] Cr…" at bounding box center [287, 98] width 416 height 33
click at [212, 111] on div "[PERSON_NAME] [PERSON_NAME] Test explanation" at bounding box center [286, 98] width 380 height 25
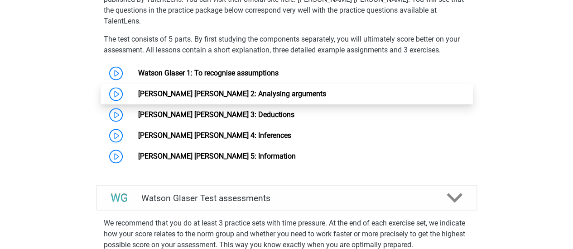
scroll to position [665, 0]
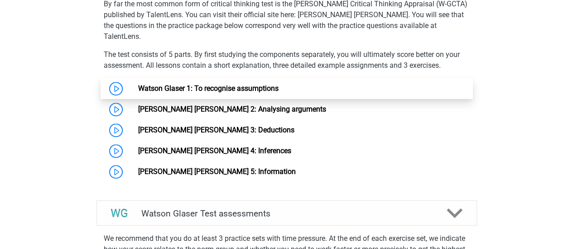
click at [202, 91] on link "Watson Glaser 1: To recognise assumptions" at bounding box center [208, 88] width 140 height 9
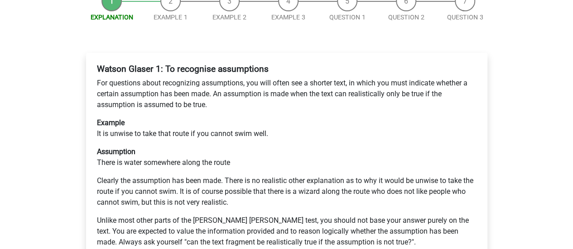
scroll to position [133, 0]
